Goal: Task Accomplishment & Management: Complete application form

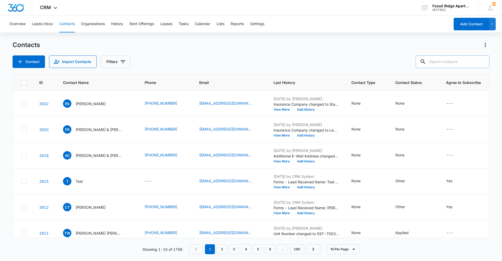
click at [455, 60] on input "text" at bounding box center [453, 61] width 74 height 13
type input "901103"
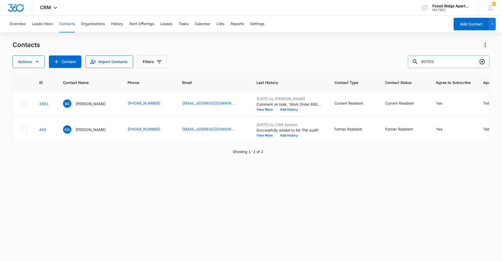
click at [484, 60] on icon "Clear" at bounding box center [482, 61] width 5 height 5
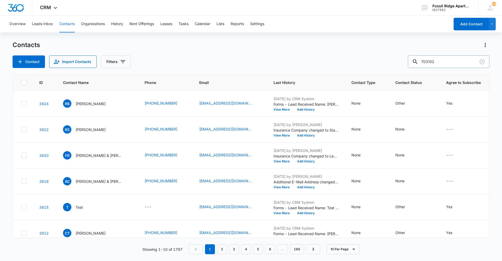
type input "703102"
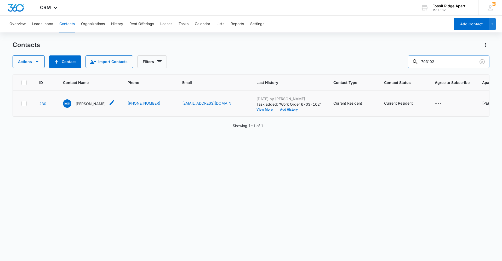
click at [90, 101] on p "[PERSON_NAME]" at bounding box center [91, 103] width 30 height 5
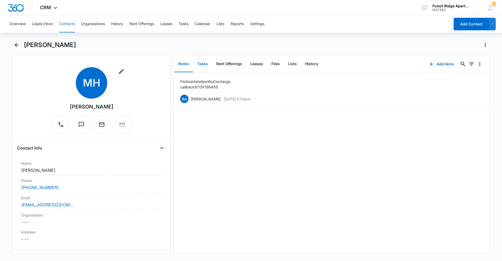
click at [202, 64] on button "Tasks" at bounding box center [202, 64] width 19 height 16
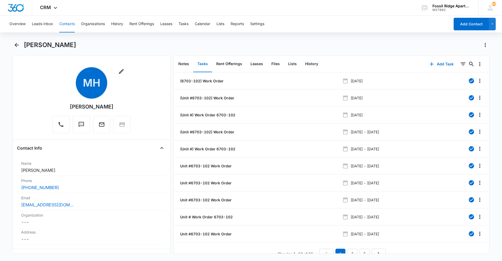
scroll to position [9, 0]
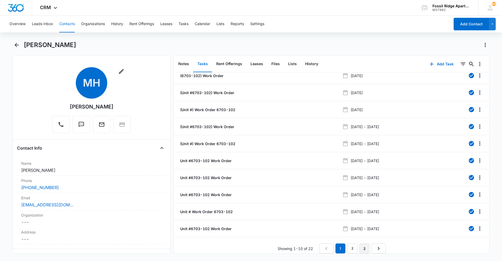
click at [365, 244] on link "3" at bounding box center [365, 248] width 10 height 10
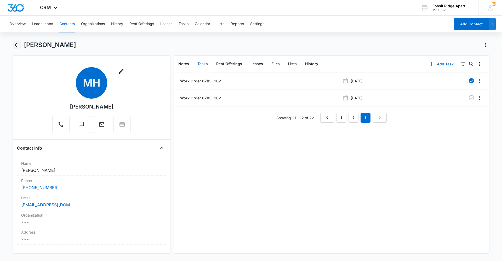
click at [19, 44] on icon "Back" at bounding box center [17, 45] width 6 height 6
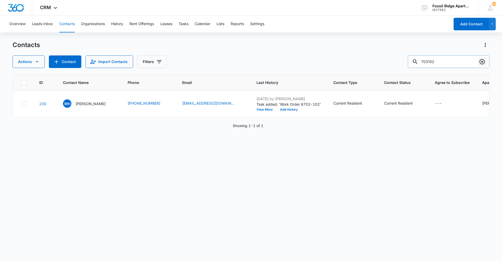
click at [485, 59] on icon "Clear" at bounding box center [482, 62] width 6 height 6
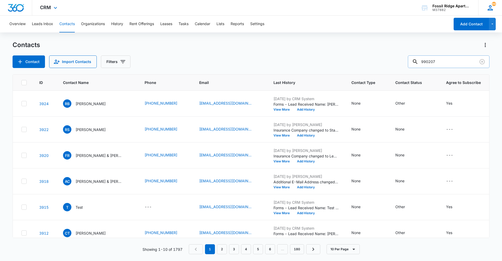
type input "990207"
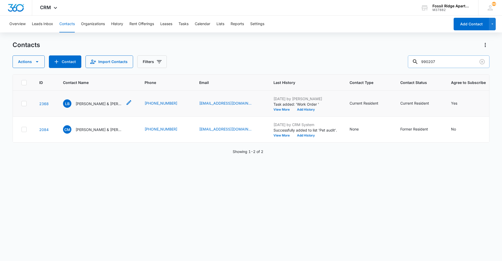
click at [106, 104] on p "[PERSON_NAME] & [PERSON_NAME]" at bounding box center [99, 103] width 47 height 5
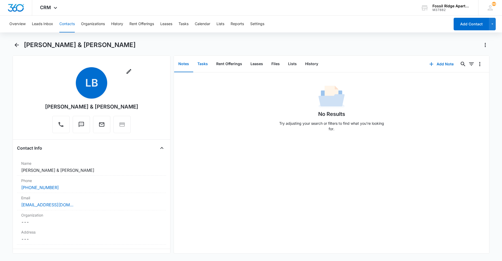
click at [201, 65] on button "Tasks" at bounding box center [202, 64] width 19 height 16
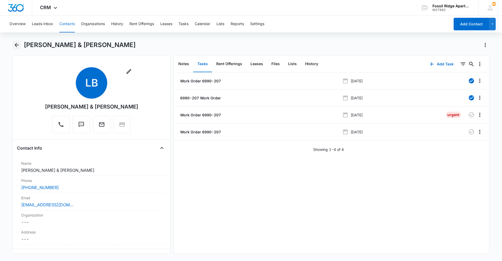
click at [17, 42] on icon "Back" at bounding box center [17, 45] width 6 height 6
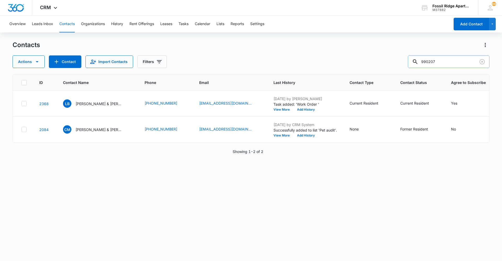
click at [487, 60] on input "990207" at bounding box center [449, 61] width 82 height 13
click at [481, 63] on icon "Clear" at bounding box center [482, 62] width 6 height 6
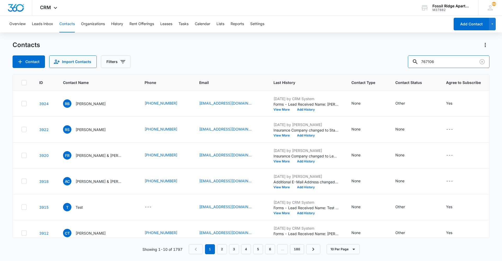
type input "767106"
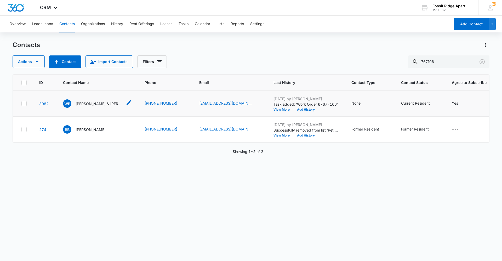
click at [100, 100] on div "[PERSON_NAME] & [PERSON_NAME]" at bounding box center [93, 103] width 60 height 8
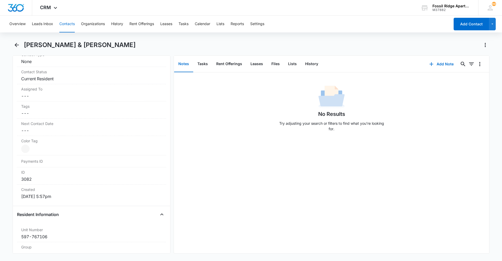
scroll to position [261, 0]
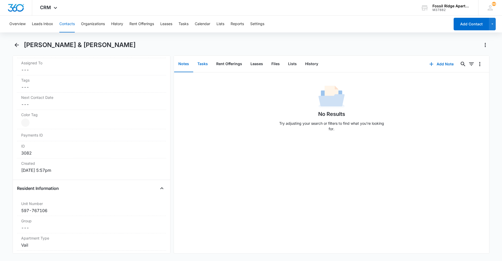
click at [203, 65] on button "Tasks" at bounding box center [202, 64] width 19 height 16
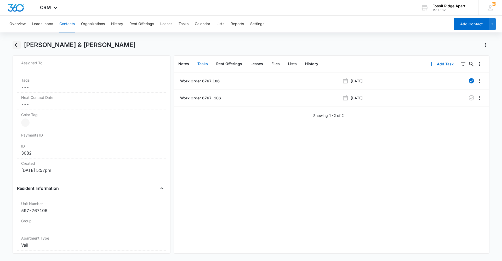
click at [18, 45] on icon "Back" at bounding box center [17, 45] width 4 height 4
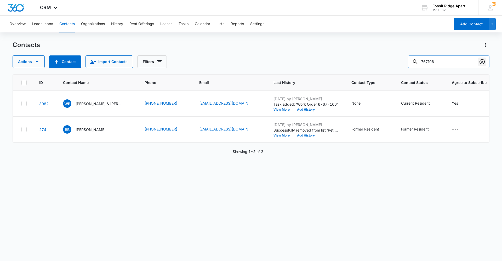
click at [482, 61] on icon "Clear" at bounding box center [482, 61] width 5 height 5
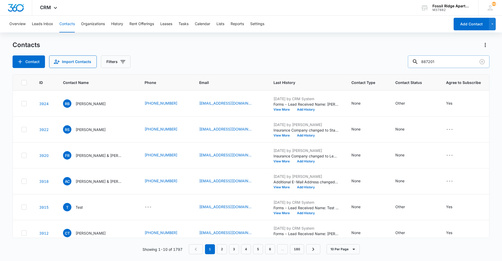
type input "887201"
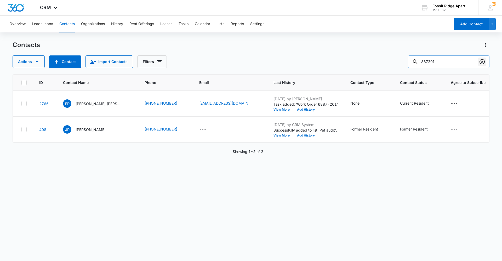
click at [484, 61] on icon "Clear" at bounding box center [482, 62] width 6 height 6
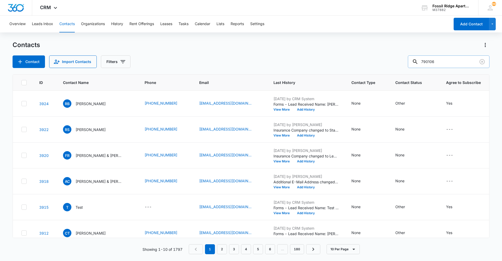
type input "790106"
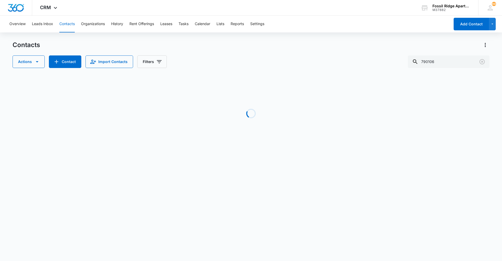
drag, startPoint x: 482, startPoint y: 62, endPoint x: 351, endPoint y: 90, distance: 134.6
click at [351, 90] on div "Loading" at bounding box center [251, 113] width 477 height 78
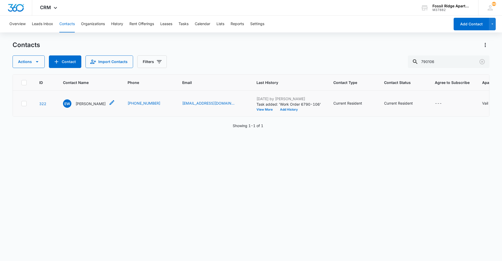
click at [89, 105] on p "[PERSON_NAME]" at bounding box center [91, 103] width 30 height 5
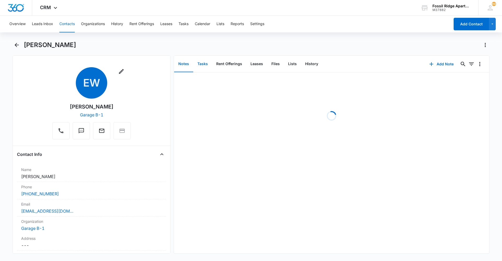
click at [205, 66] on button "Tasks" at bounding box center [202, 64] width 19 height 16
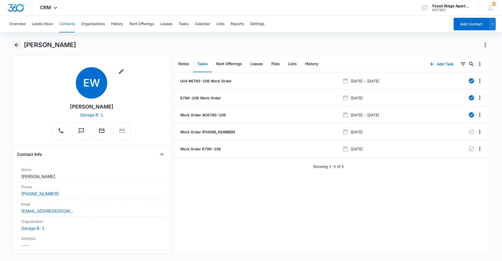
click at [15, 47] on icon "Back" at bounding box center [17, 45] width 6 height 6
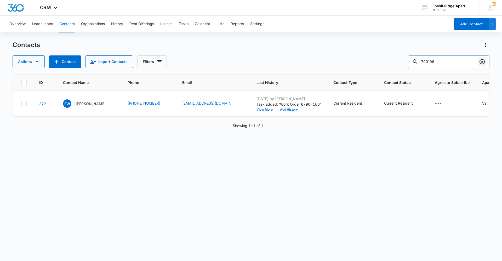
click at [481, 62] on icon "Clear" at bounding box center [482, 62] width 6 height 6
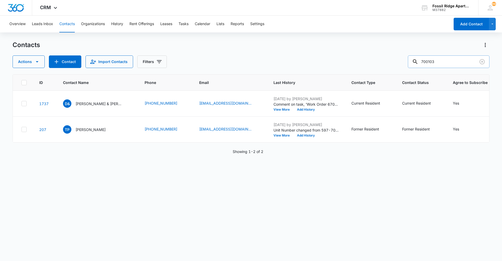
click at [433, 61] on input "700103" at bounding box center [449, 61] width 82 height 13
click at [434, 61] on input "700103" at bounding box center [449, 61] width 82 height 13
click at [435, 61] on input "700103" at bounding box center [449, 61] width 82 height 13
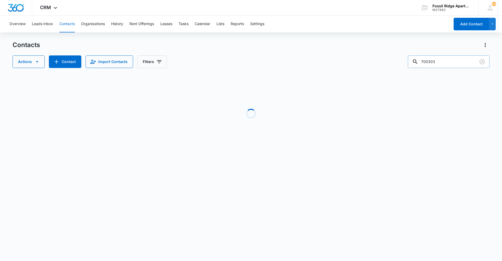
click at [449, 61] on input "700303" at bounding box center [449, 61] width 82 height 13
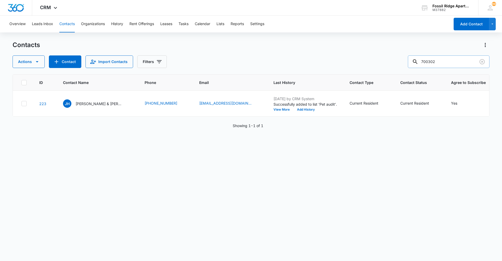
type input "700302"
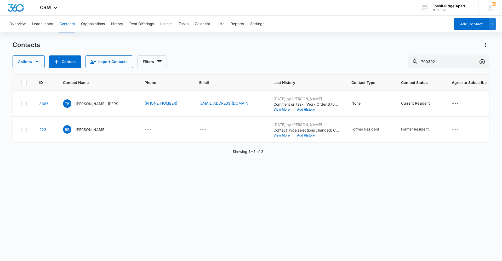
click at [483, 61] on icon "Clear" at bounding box center [482, 61] width 5 height 5
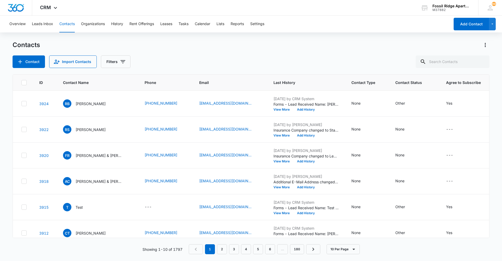
drag, startPoint x: 248, startPoint y: 152, endPoint x: 217, endPoint y: 48, distance: 108.6
click at [218, 48] on div "Contacts" at bounding box center [251, 45] width 477 height 8
click at [460, 64] on input "text" at bounding box center [453, 61] width 74 height 13
type input "901103"
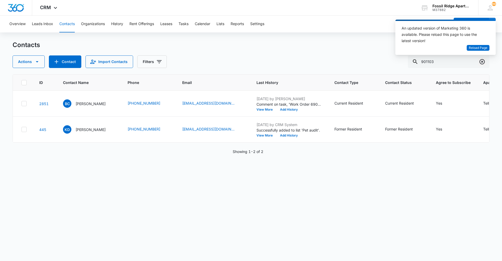
click at [482, 60] on icon "Clear" at bounding box center [482, 61] width 5 height 5
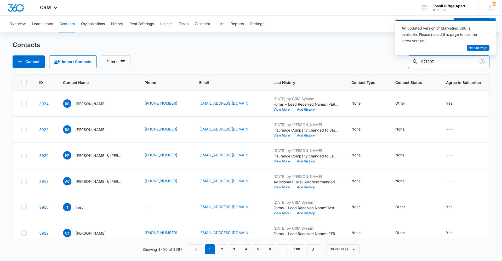
type input "971207"
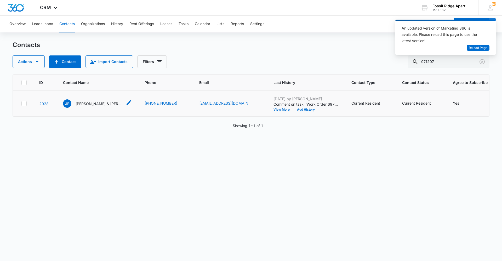
click at [103, 104] on p "[PERSON_NAME] & [PERSON_NAME]" at bounding box center [99, 103] width 47 height 5
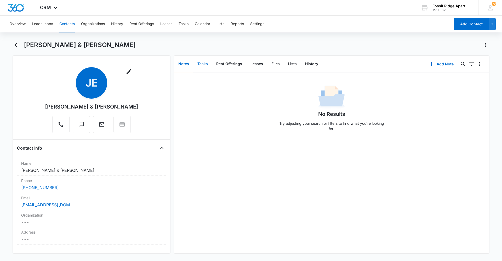
click at [203, 66] on button "Tasks" at bounding box center [202, 64] width 19 height 16
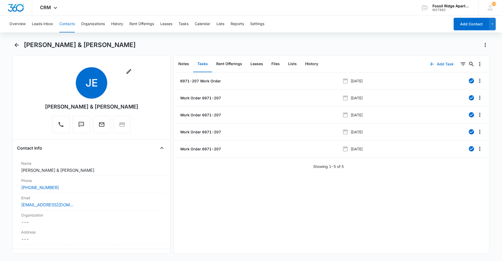
click at [436, 62] on button "Add Task" at bounding box center [441, 64] width 35 height 13
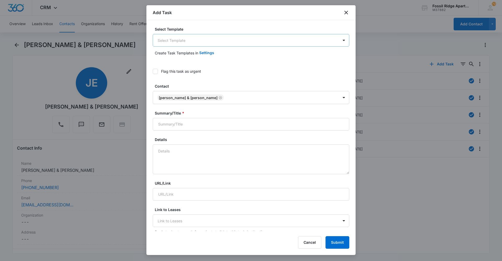
click at [204, 45] on body "CRM Apps Reputation Websites Forms CRM Email Social Content Ads Intelligence Fi…" at bounding box center [251, 130] width 502 height 261
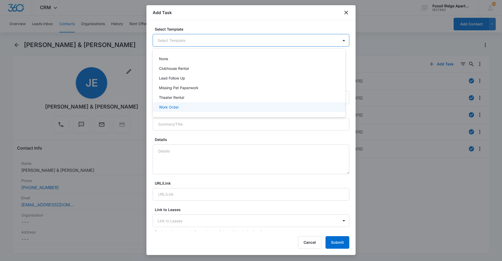
click at [177, 107] on p "Work Order" at bounding box center [169, 106] width 20 height 5
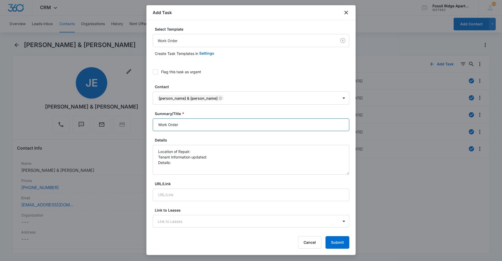
click at [194, 127] on input "Work Order" at bounding box center [251, 124] width 197 height 13
type input "Work Order 6971-207"
click at [199, 153] on textarea "Location of Repair: Tenant Information updated: Details:" at bounding box center [251, 160] width 197 height 30
click at [209, 157] on textarea "Location of Repair: kitchen Tenant Information updated: Details:" at bounding box center [251, 160] width 197 height 30
click at [181, 162] on textarea "Location of Repair: kitchen Tenant Information updated: yes Details:" at bounding box center [251, 160] width 197 height 30
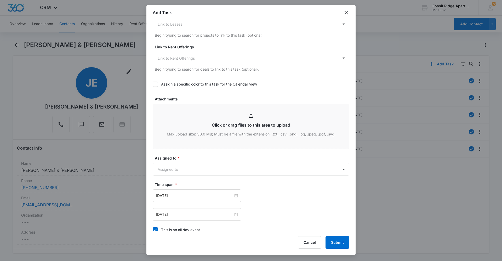
scroll to position [209, 0]
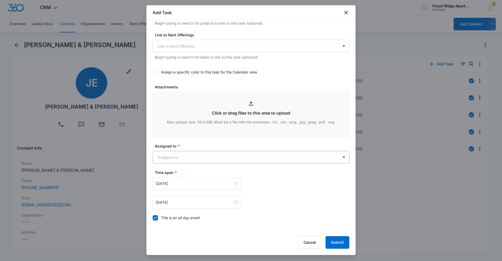
type textarea "Location of Repair: kitchen Tenant Information updated: yes Details: Garbage di…"
click at [224, 156] on body "CRM Apps Reputation Websites Forms CRM Email Social Content Ads Intelligence Fi…" at bounding box center [251, 130] width 502 height 261
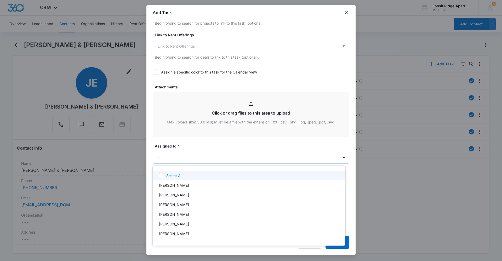
type input "le"
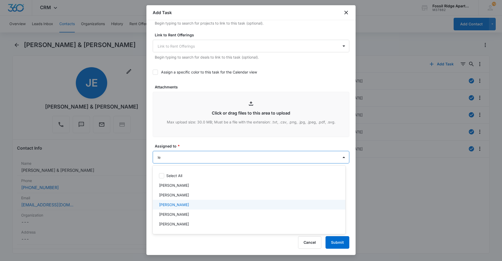
click at [197, 206] on div "Leotis Johnson" at bounding box center [248, 204] width 179 height 5
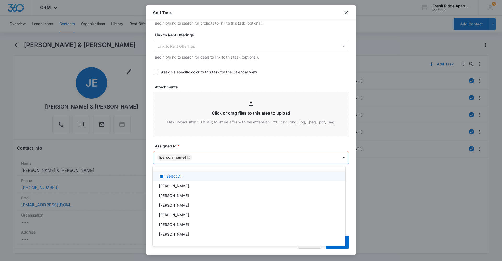
click at [242, 144] on div at bounding box center [251, 130] width 502 height 261
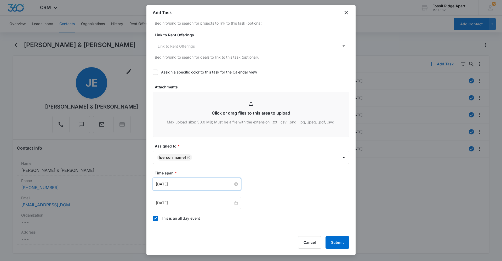
click at [210, 183] on input "Apr 2, 2024" at bounding box center [194, 184] width 77 height 6
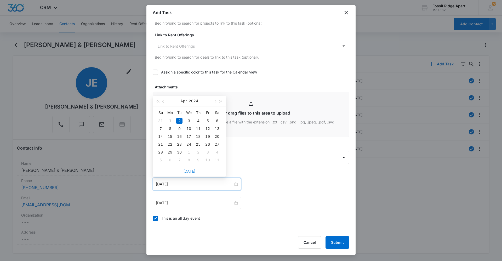
click at [189, 171] on link "Today" at bounding box center [189, 171] width 12 height 4
type input "Sep 16, 2025"
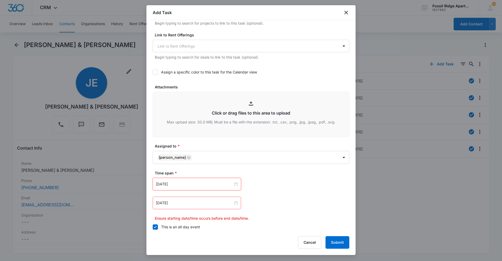
click at [196, 207] on div "Apr 2, 2024" at bounding box center [197, 203] width 88 height 13
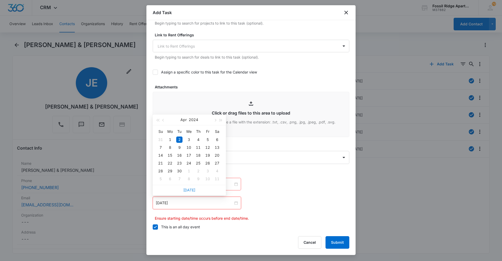
click at [190, 189] on link "Today" at bounding box center [189, 190] width 12 height 4
type input "Sep 16, 2025"
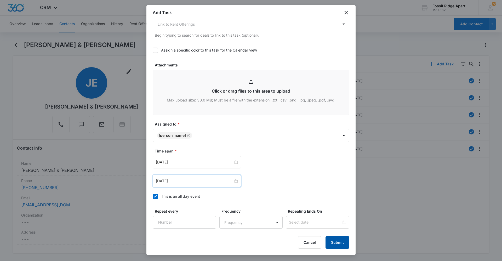
scroll to position [273, 0]
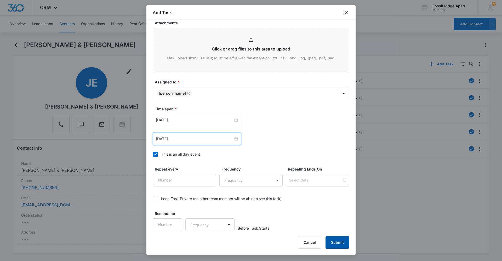
click at [335, 242] on button "Submit" at bounding box center [338, 242] width 24 height 13
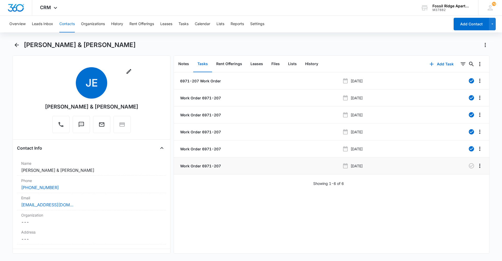
click at [204, 166] on p "Work Order 6971-207" at bounding box center [200, 165] width 42 height 5
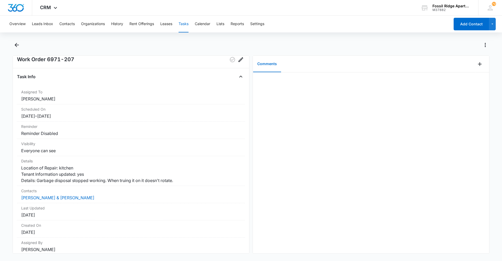
scroll to position [12, 0]
click at [15, 44] on icon "Back" at bounding box center [17, 45] width 6 height 6
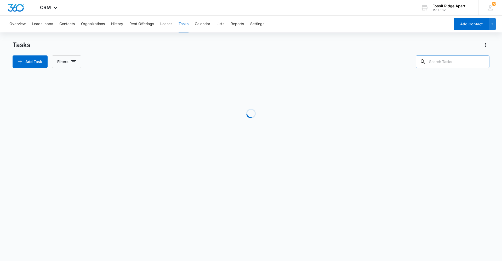
click at [447, 62] on input "text" at bounding box center [453, 61] width 74 height 13
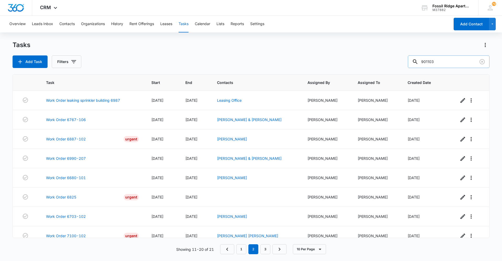
type input "901103"
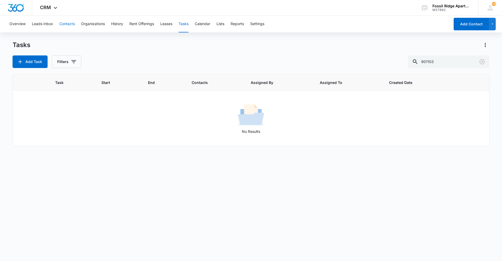
click at [69, 21] on button "Contacts" at bounding box center [66, 24] width 15 height 17
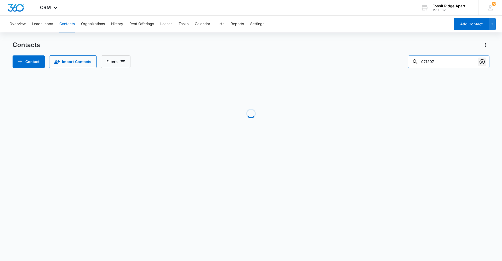
click at [481, 60] on icon "Clear" at bounding box center [482, 61] width 5 height 5
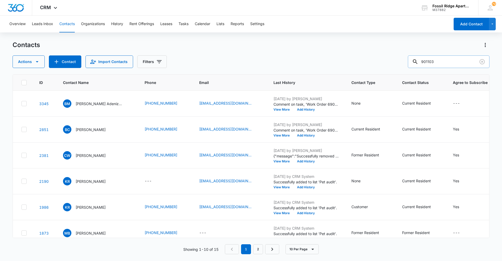
type input "901103"
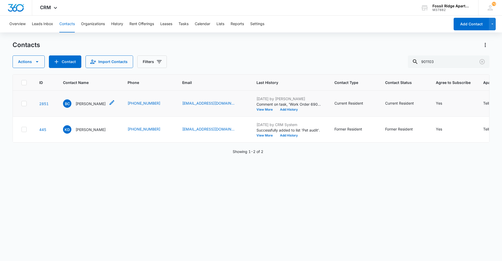
click at [90, 104] on p "[PERSON_NAME]" at bounding box center [91, 103] width 30 height 5
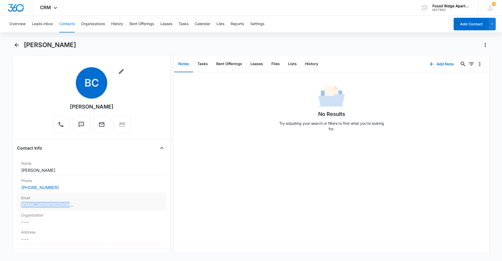
drag, startPoint x: 20, startPoint y: 204, endPoint x: 67, endPoint y: 206, distance: 47.6
click at [69, 206] on div "Email Cancel Save Changes bcperry24@gmail.com" at bounding box center [91, 201] width 149 height 17
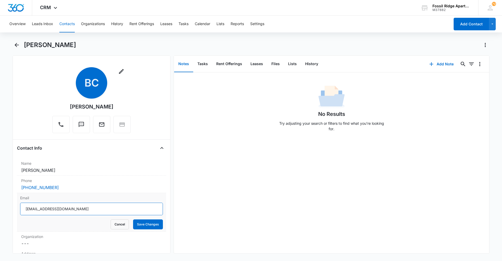
drag, startPoint x: 25, startPoint y: 209, endPoint x: 67, endPoint y: 209, distance: 41.6
click at [67, 209] on input "[EMAIL_ADDRESS][DOMAIN_NAME]" at bounding box center [91, 209] width 143 height 13
